Goal: Task Accomplishment & Management: Use online tool/utility

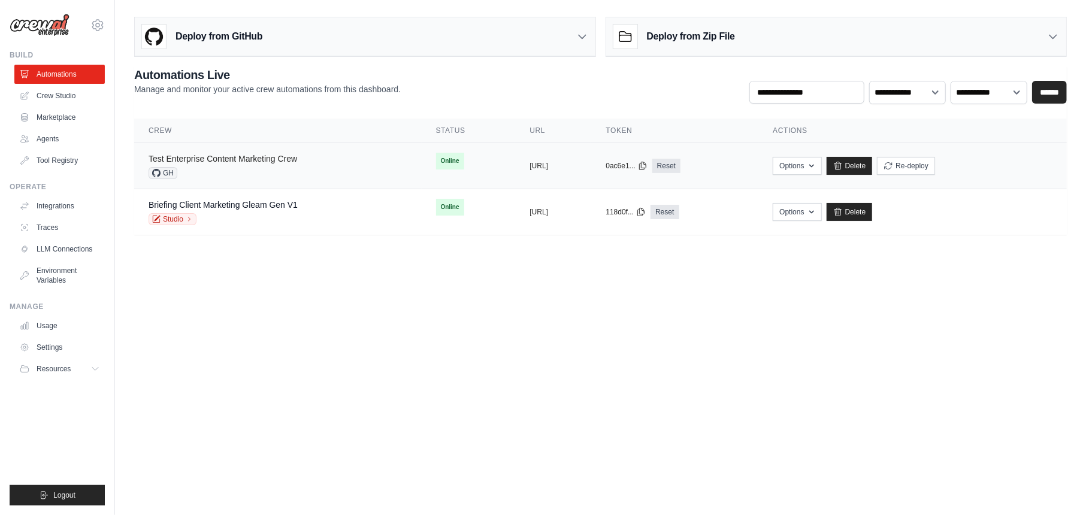
click at [240, 161] on link "Test Enterprise Content Marketing Crew" at bounding box center [223, 159] width 149 height 10
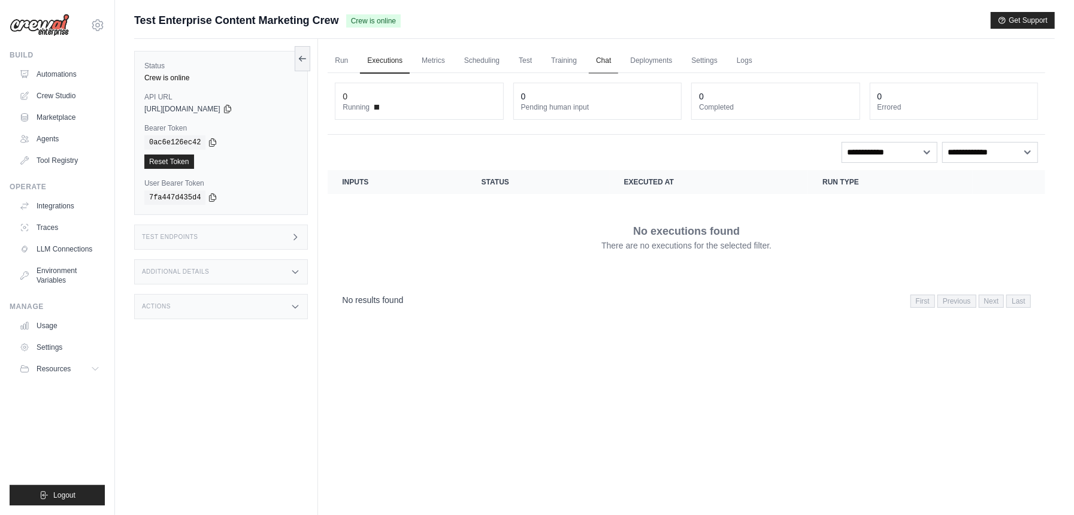
click at [605, 55] on link "Chat" at bounding box center [603, 61] width 29 height 25
click at [340, 61] on link "Run" at bounding box center [342, 61] width 28 height 25
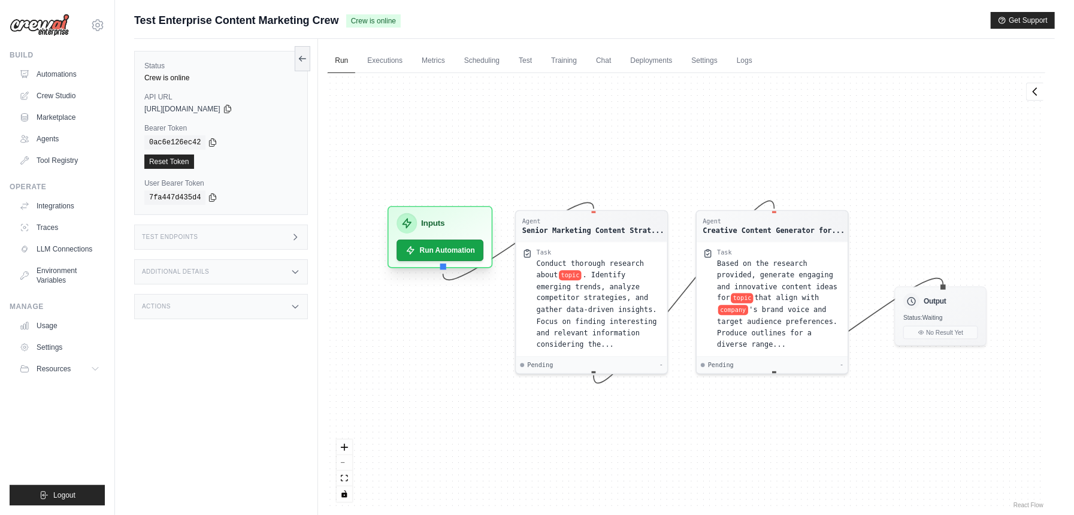
click at [446, 223] on div "Inputs" at bounding box center [440, 223] width 87 height 20
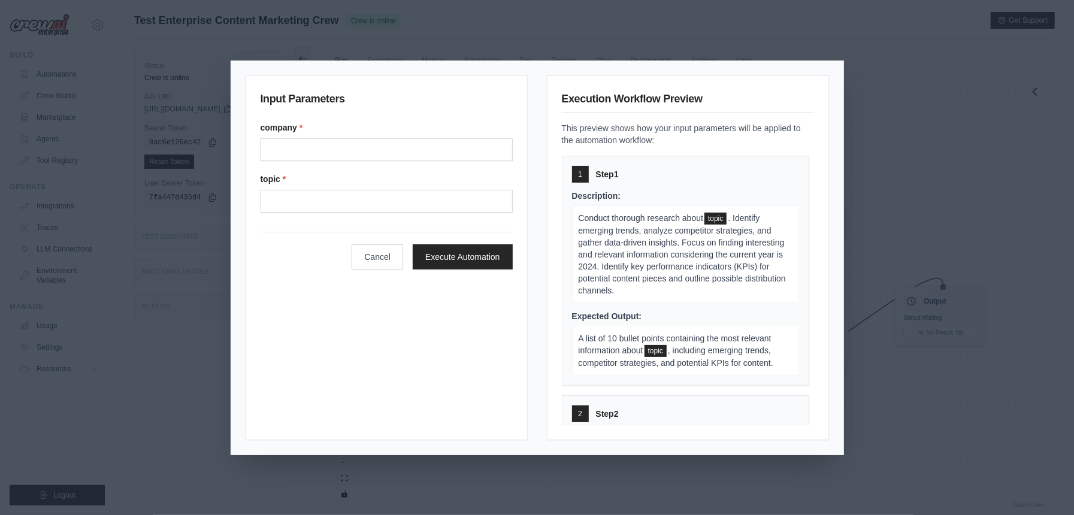
click at [864, 146] on div "Input Parameters company * topic * Cancel Execute Automation Execution Workflow…" at bounding box center [537, 257] width 1074 height 515
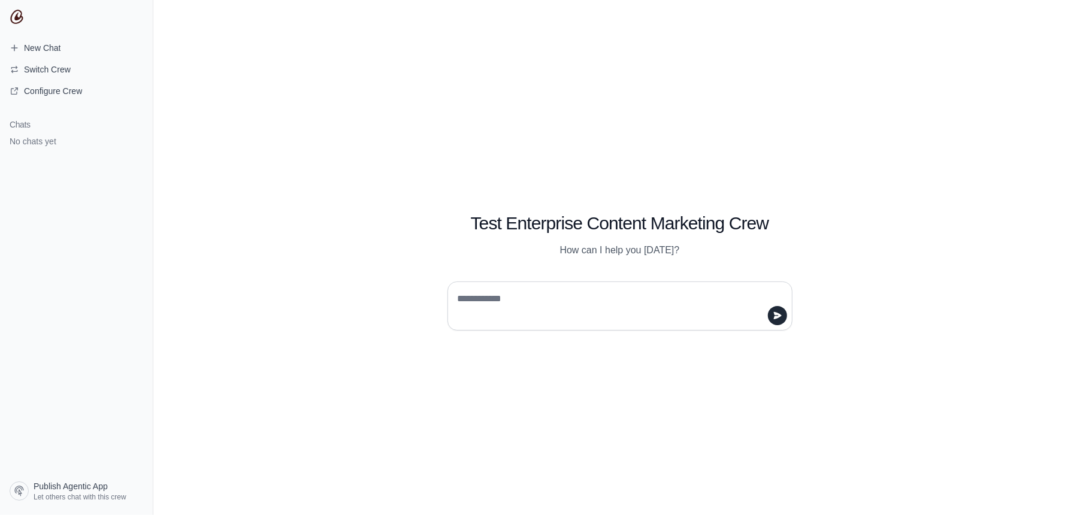
click at [511, 303] on textarea at bounding box center [616, 306] width 322 height 34
type textarea "**"
